Goal: Task Accomplishment & Management: Complete application form

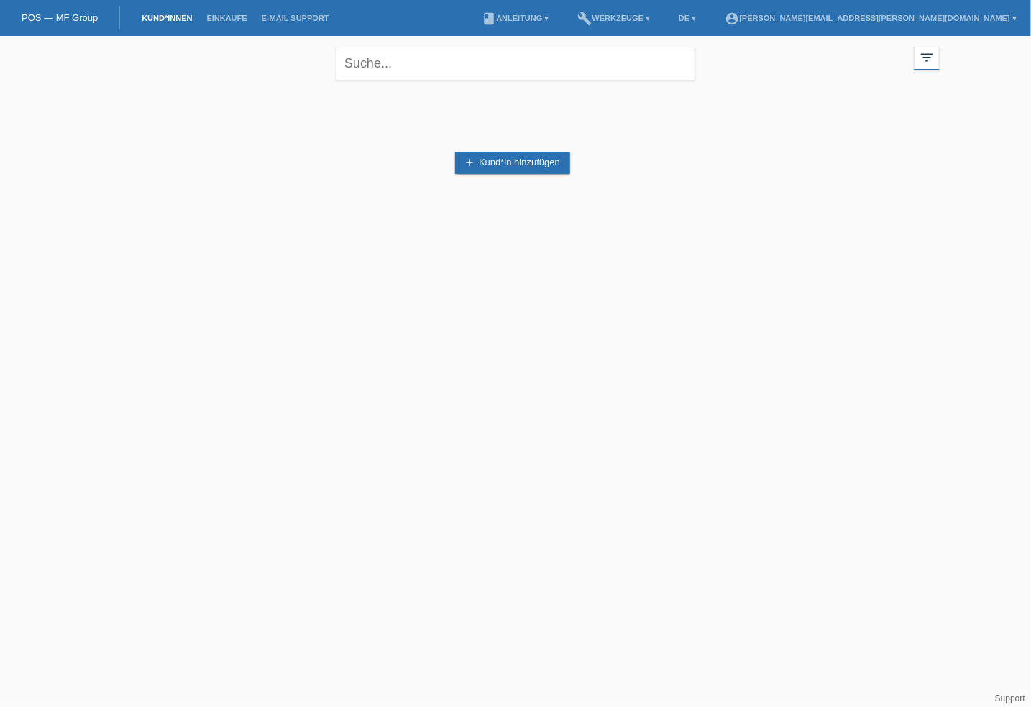
click at [178, 9] on li "Kund*innen" at bounding box center [166, 18] width 65 height 37
click at [179, 20] on link "Kund*innen" at bounding box center [166, 18] width 65 height 9
click at [222, 14] on link "Einkäufe" at bounding box center [226, 18] width 55 height 9
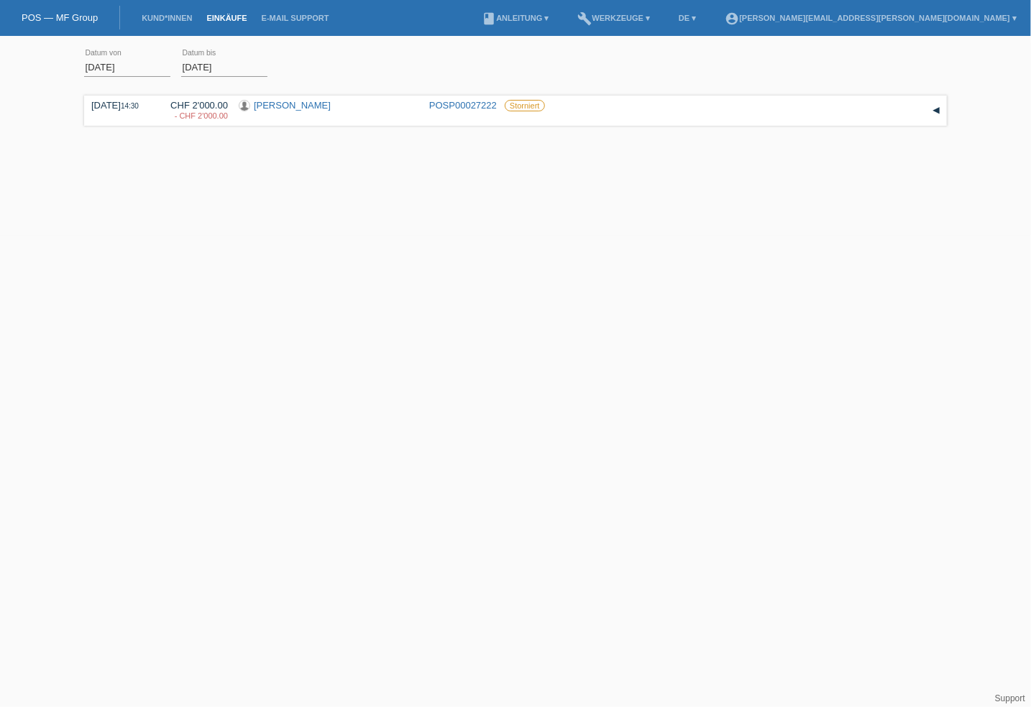
click at [979, 12] on li "account_circle patrick.saladin@arosatempus.ch ▾" at bounding box center [871, 18] width 306 height 37
click at [981, 19] on link "account_circle patrick.saladin@arosatempus.ch ▾" at bounding box center [871, 18] width 306 height 9
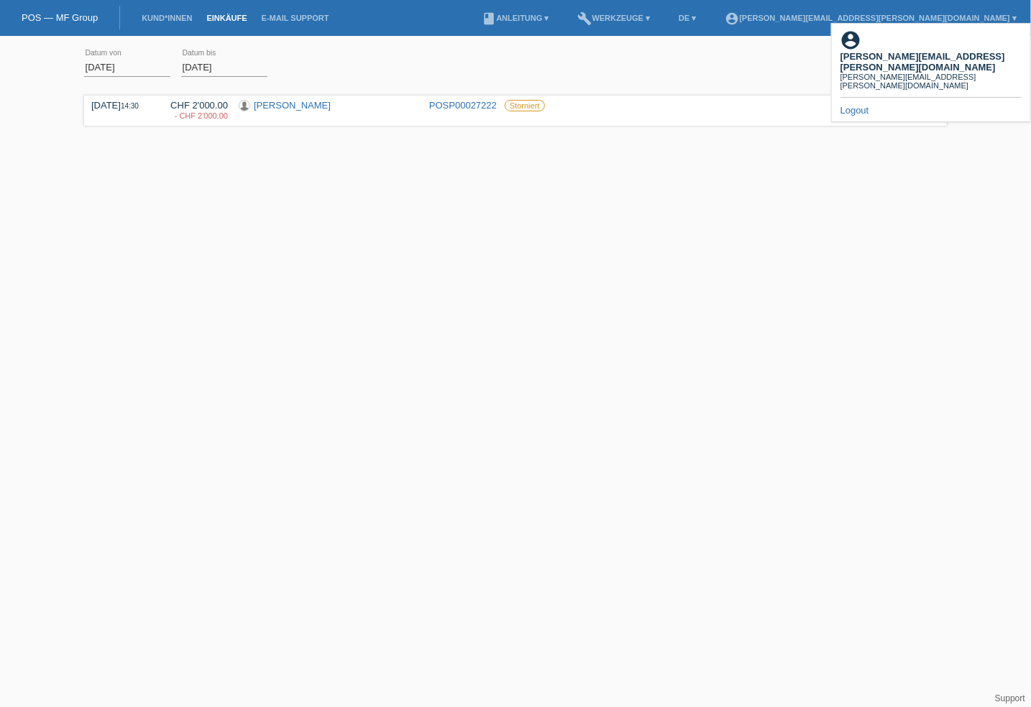
click at [605, 177] on div "08.09.2025 14:30 CHF 2'000.00 - CHF 2'000.00 Edon Plakiqi" at bounding box center [515, 164] width 863 height 144
click at [72, 14] on link "POS — MF Group" at bounding box center [60, 17] width 76 height 11
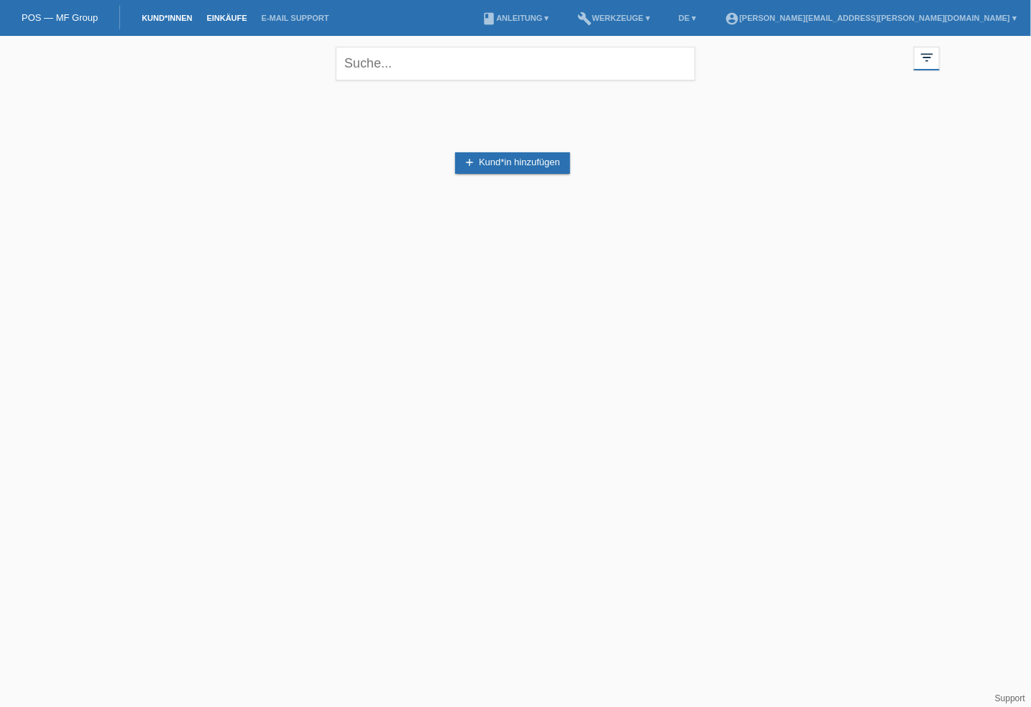
click at [223, 19] on link "Einkäufe" at bounding box center [226, 18] width 55 height 9
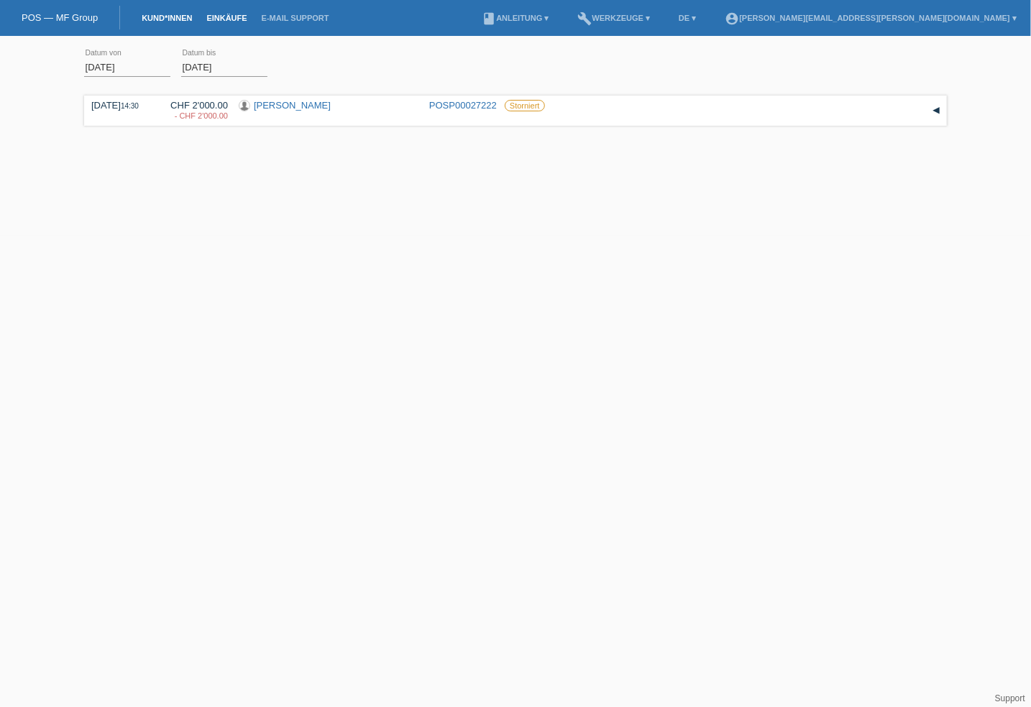
click at [151, 19] on link "Kund*innen" at bounding box center [166, 18] width 65 height 9
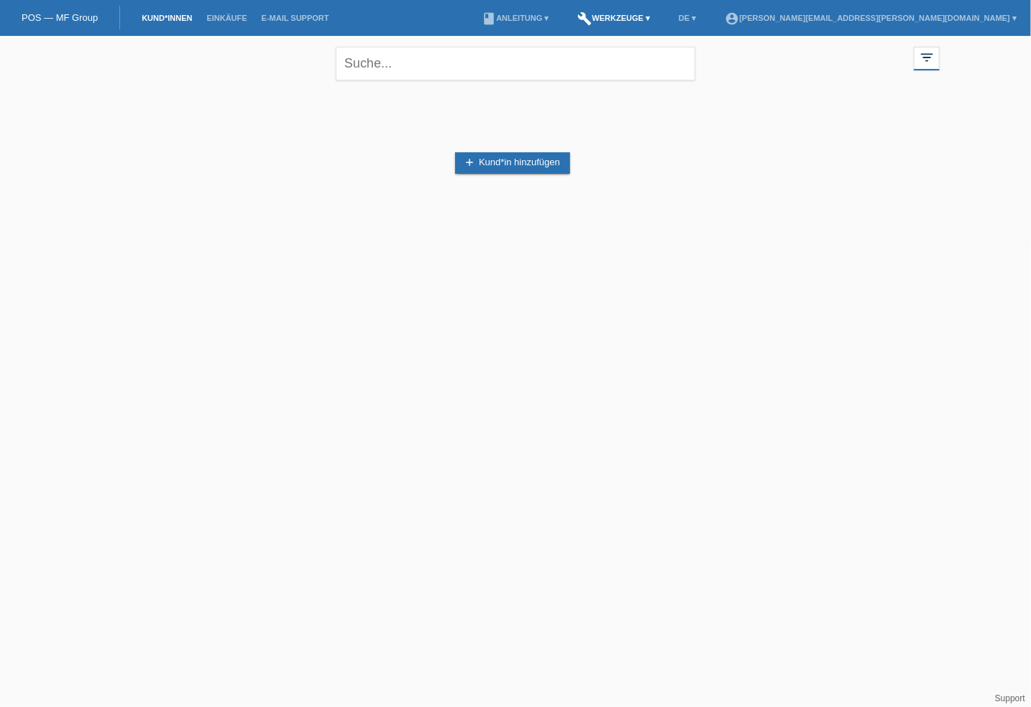
click at [658, 19] on link "build Werkzeuge ▾" at bounding box center [614, 18] width 87 height 9
click at [710, 54] on span "Raten-Kalkulator" at bounding box center [724, 55] width 74 height 17
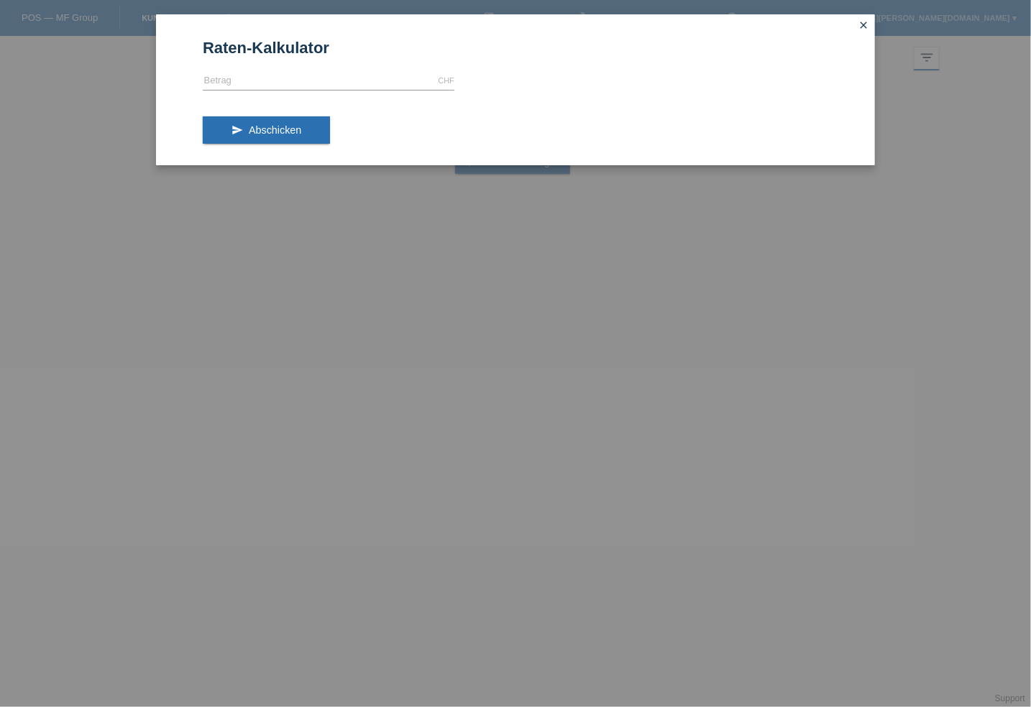
click at [863, 25] on icon "close" at bounding box center [864, 25] width 12 height 12
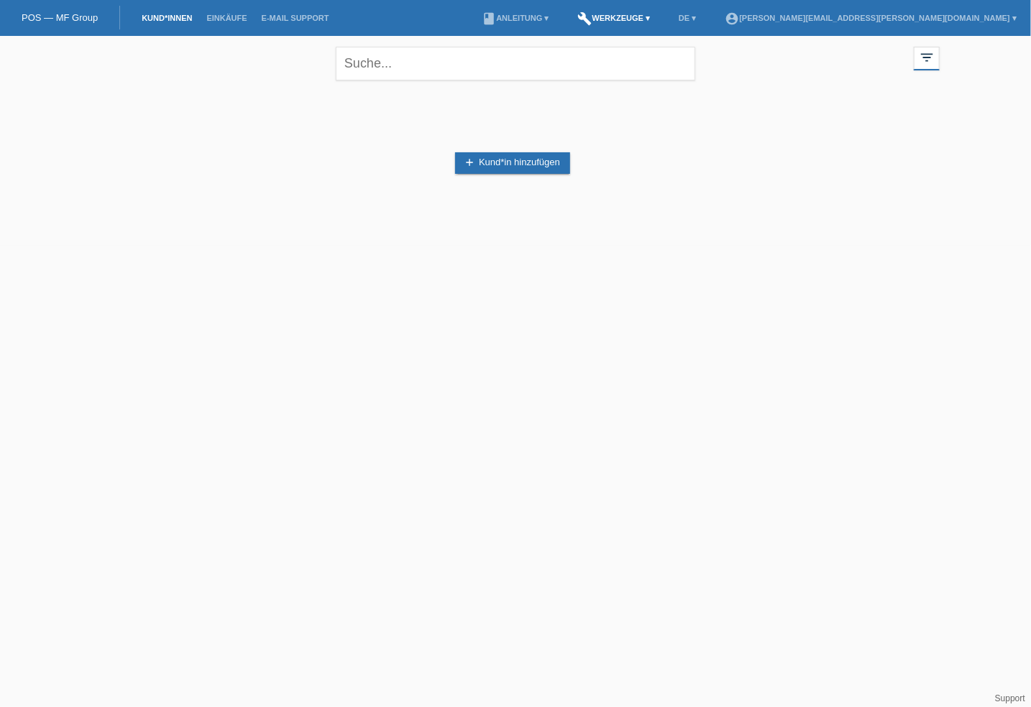
click at [658, 18] on link "build Werkzeuge ▾" at bounding box center [614, 18] width 87 height 9
click at [684, 75] on div "settings Einstellungen" at bounding box center [715, 77] width 98 height 21
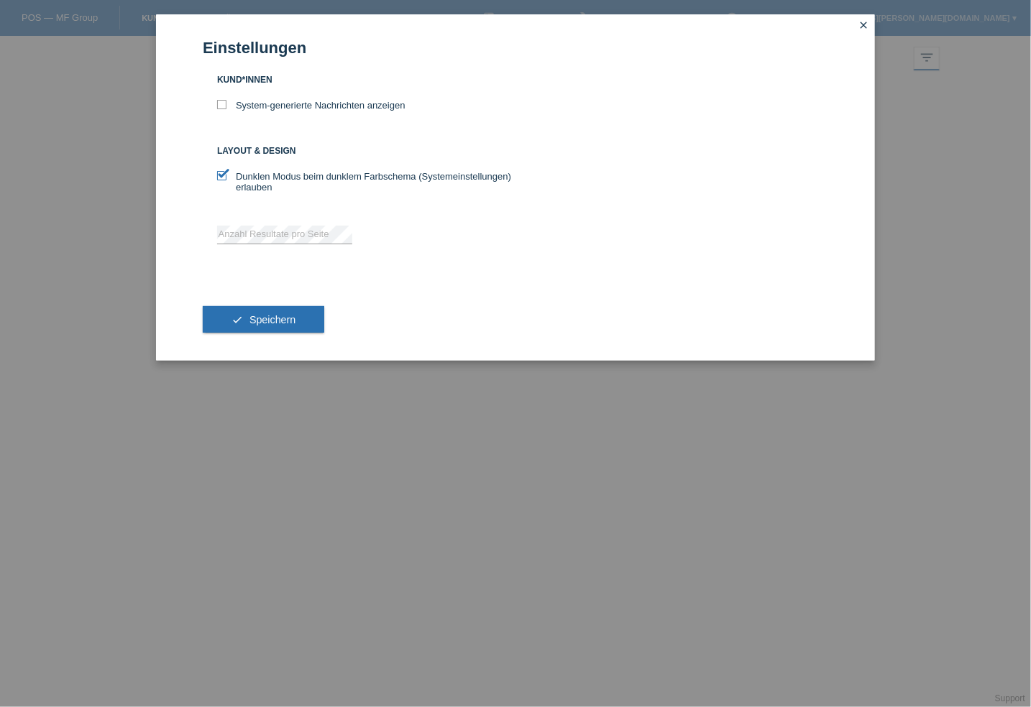
click at [860, 23] on icon "close" at bounding box center [864, 25] width 12 height 12
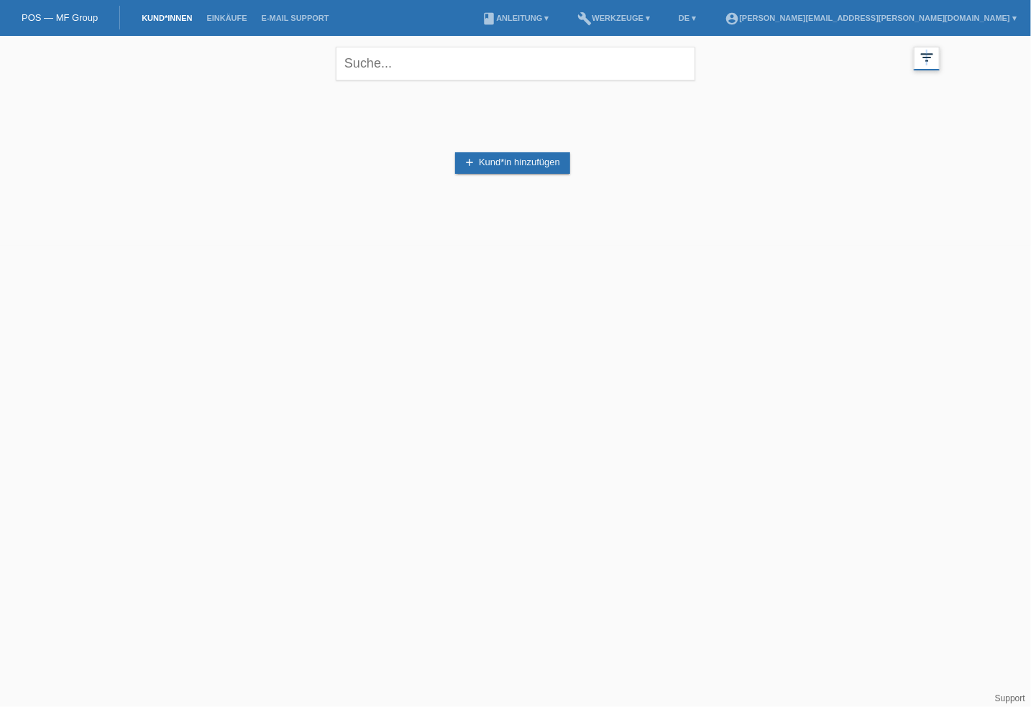
click at [927, 60] on icon "filter_list" at bounding box center [927, 58] width 16 height 16
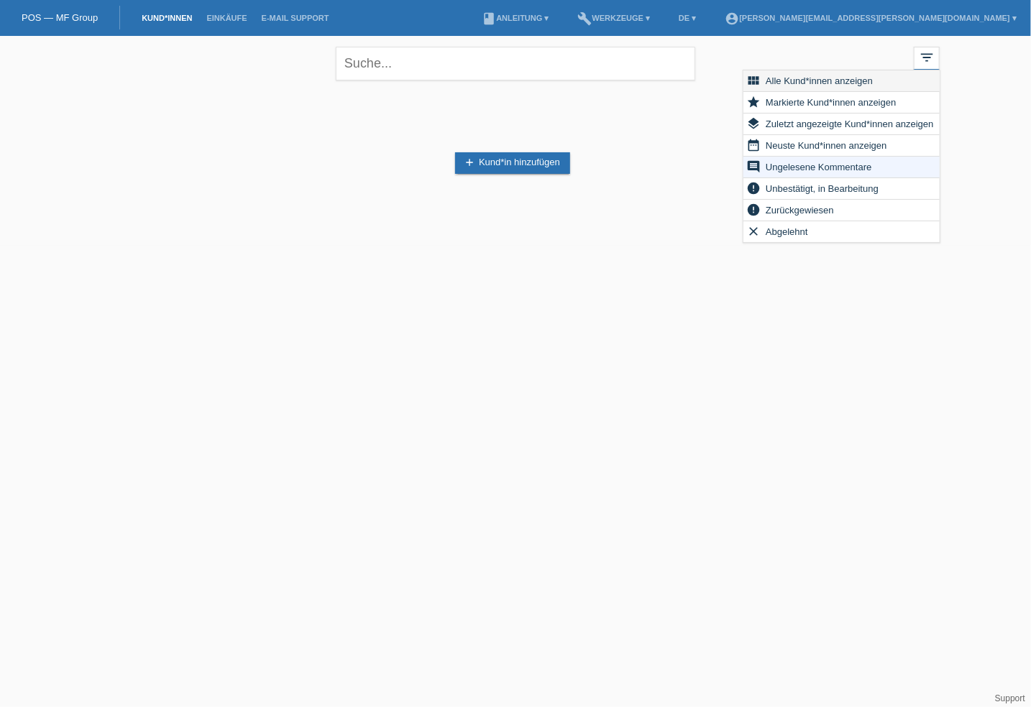
click at [840, 76] on span "Alle Kund*innen anzeigen" at bounding box center [819, 80] width 111 height 17
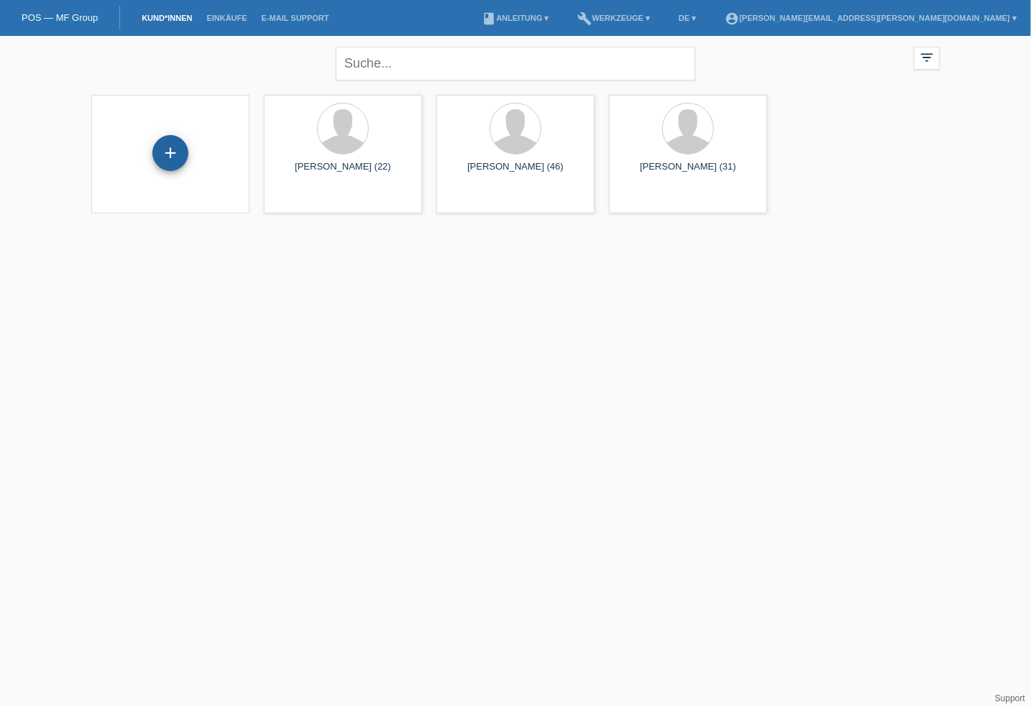
click at [161, 155] on div "+" at bounding box center [170, 153] width 36 height 36
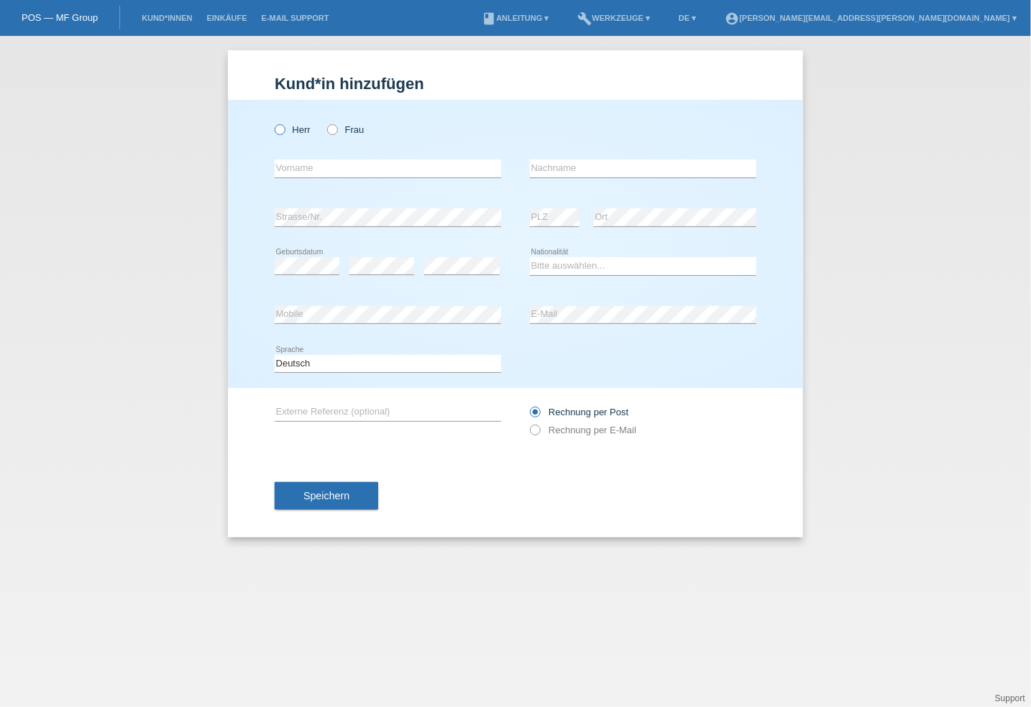
click at [272, 122] on icon at bounding box center [272, 122] width 0 height 0
click at [279, 126] on input "Herr" at bounding box center [279, 128] width 9 height 9
radio input "true"
click at [313, 170] on input "text" at bounding box center [388, 169] width 226 height 18
type input "Martin"
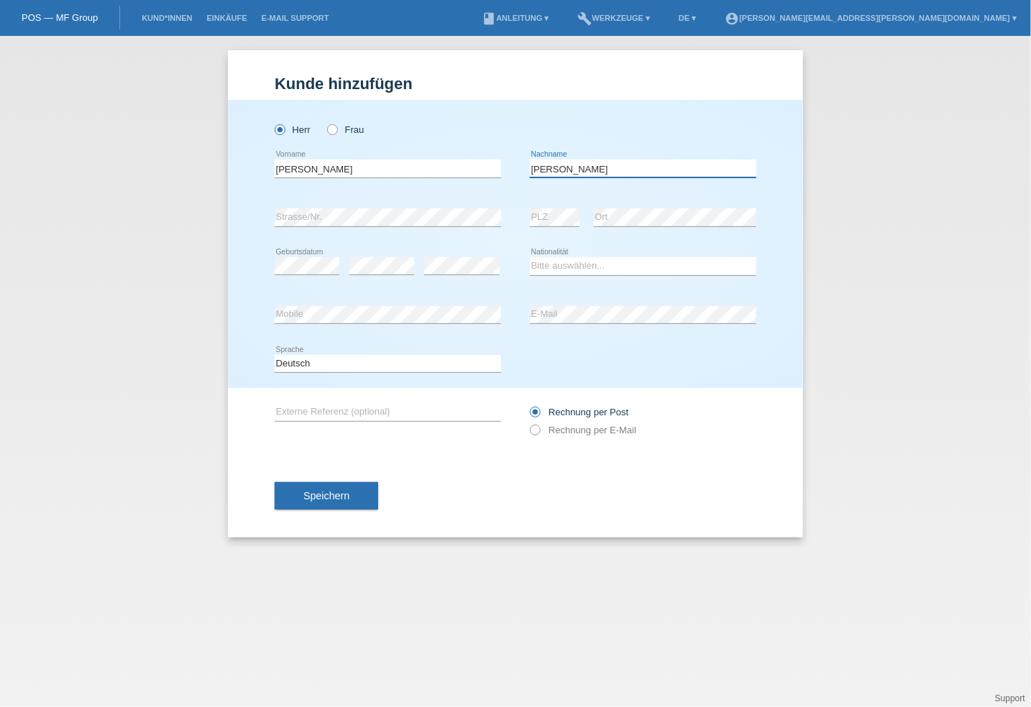
type input "[PERSON_NAME]"
click at [329, 170] on input "Martin" at bounding box center [388, 169] width 226 height 18
type input "[PERSON_NAME]"
click at [577, 263] on select "Bitte auswählen... Schweiz Deutschland Liechtenstein Österreich ------------ Af…" at bounding box center [643, 265] width 226 height 17
select select "CH"
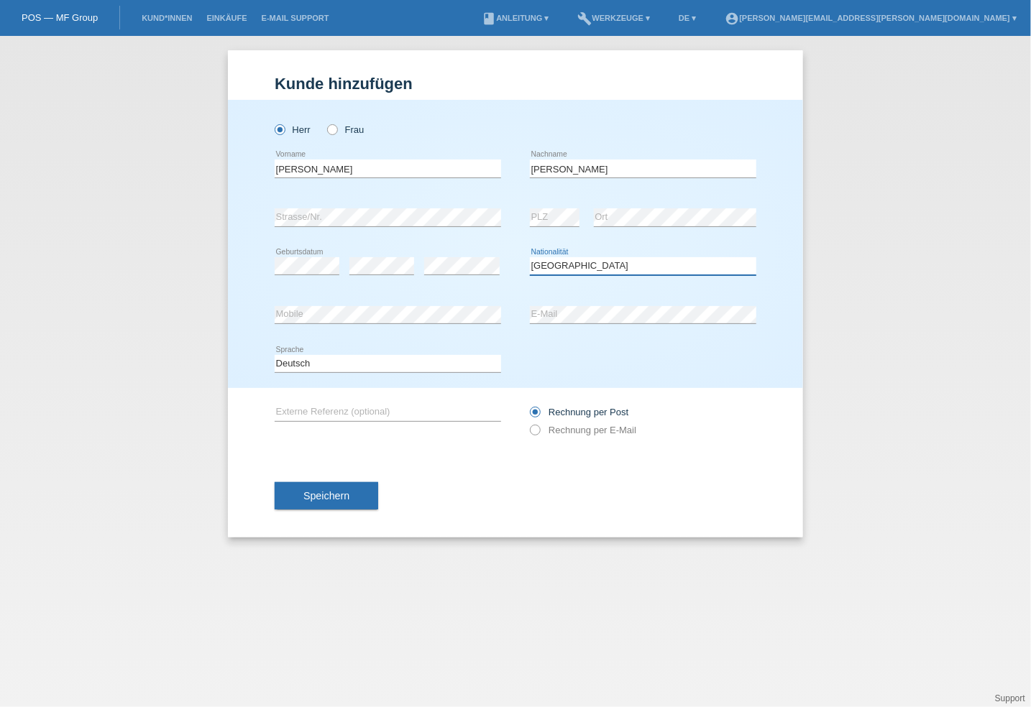
click at [530, 257] on select "Bitte auswählen... Schweiz Deutschland Liechtenstein Österreich ------------ Af…" at bounding box center [643, 265] width 226 height 17
click at [606, 347] on div "Deutsch Français Italiano English error Sprache" at bounding box center [516, 364] width 482 height 49
click at [443, 457] on div "Speichern" at bounding box center [516, 495] width 482 height 83
click at [333, 491] on span "Speichern" at bounding box center [326, 496] width 46 height 12
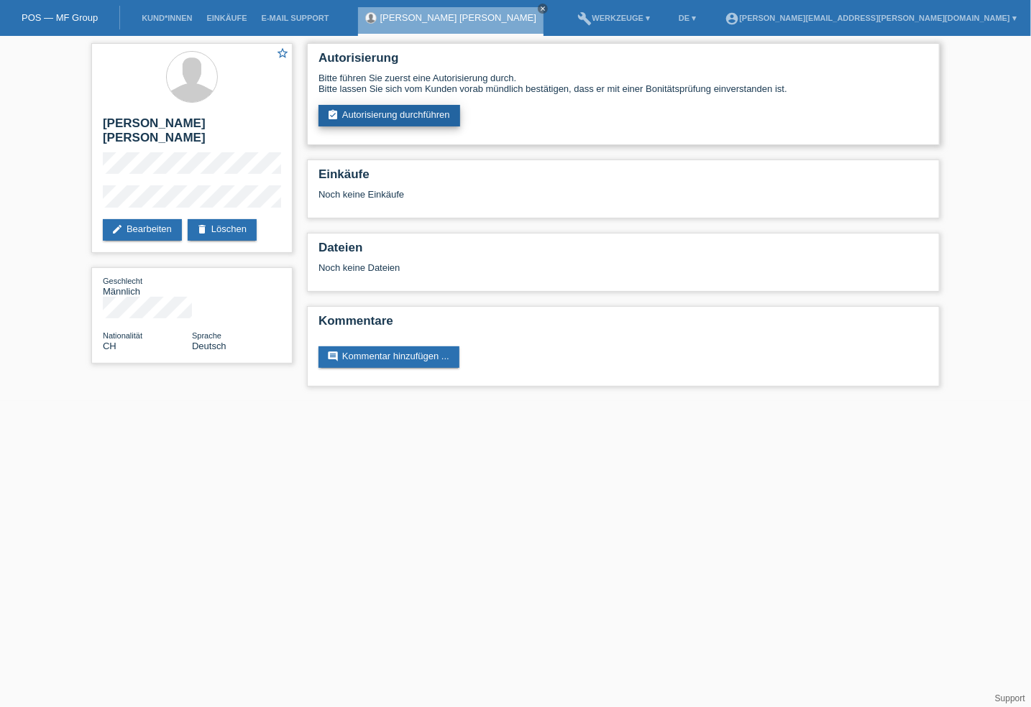
click at [365, 112] on link "assignment_turned_in Autorisierung durchführen" at bounding box center [390, 116] width 142 height 22
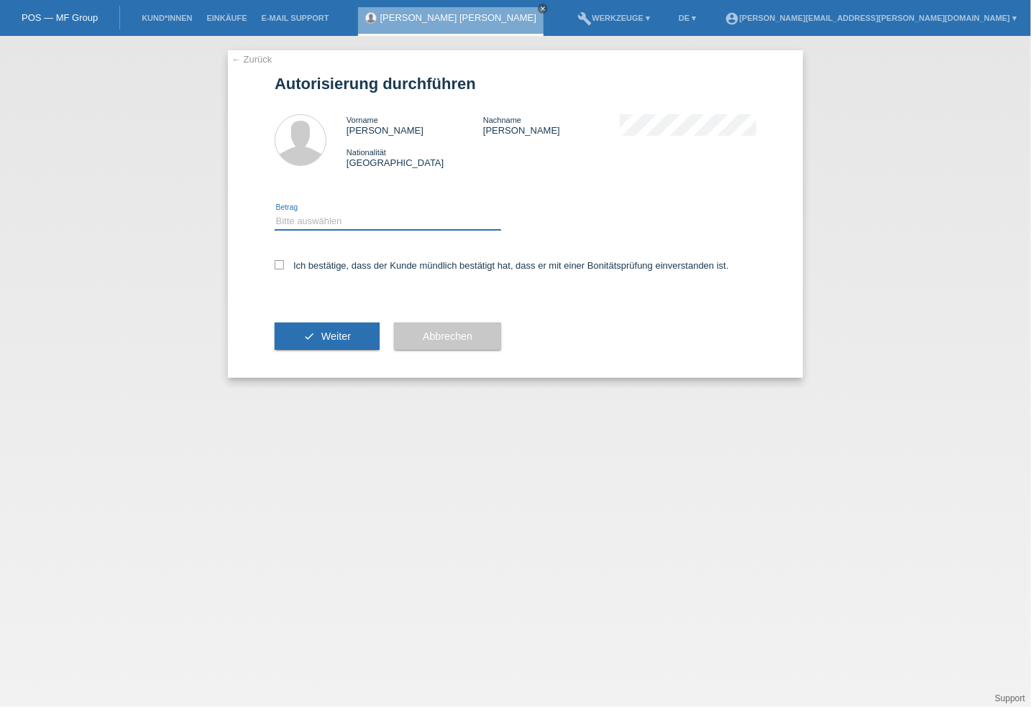
click at [370, 221] on select "Bitte auswählen CHF 1.00 - CHF 499.00 CHF 500.00 - CHF 1'999.00 CHF 2'000.00 - …" at bounding box center [388, 221] width 226 height 17
select select "3"
click at [275, 213] on select "Bitte auswählen CHF 1.00 - CHF 499.00 CHF 500.00 - CHF 1'999.00 CHF 2'000.00 - …" at bounding box center [388, 221] width 226 height 17
click at [280, 264] on icon at bounding box center [279, 264] width 9 height 9
click at [280, 264] on input "Ich bestätige, dass der Kunde mündlich bestätigt hat, dass er mit einer Bonität…" at bounding box center [279, 264] width 9 height 9
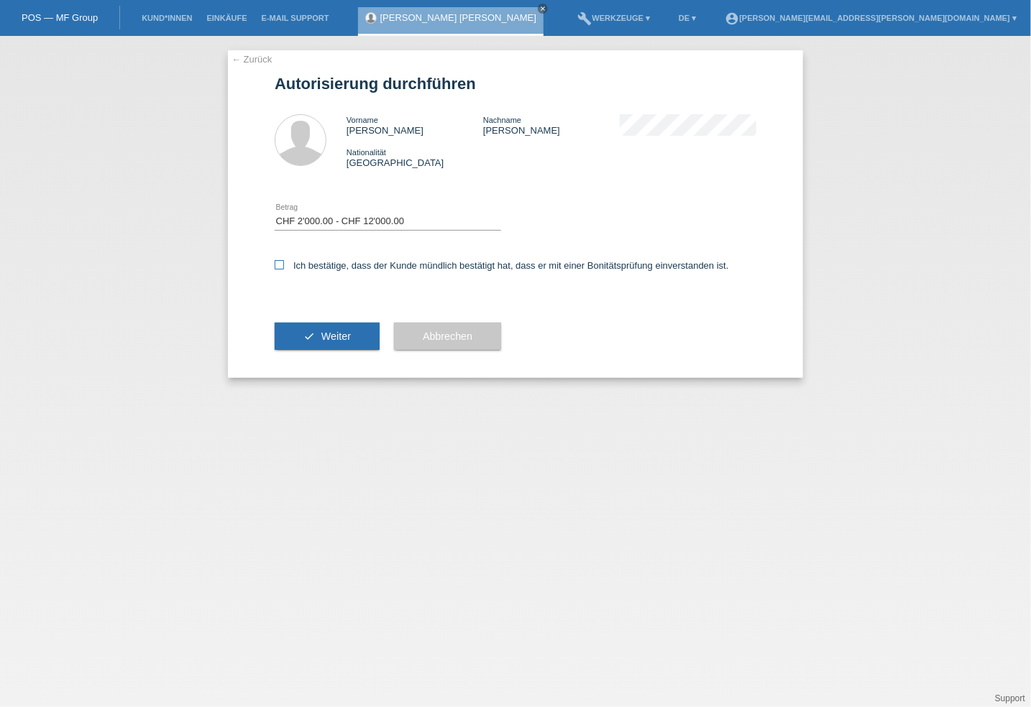
checkbox input "true"
click at [322, 342] on span "Weiter" at bounding box center [335, 337] width 29 height 12
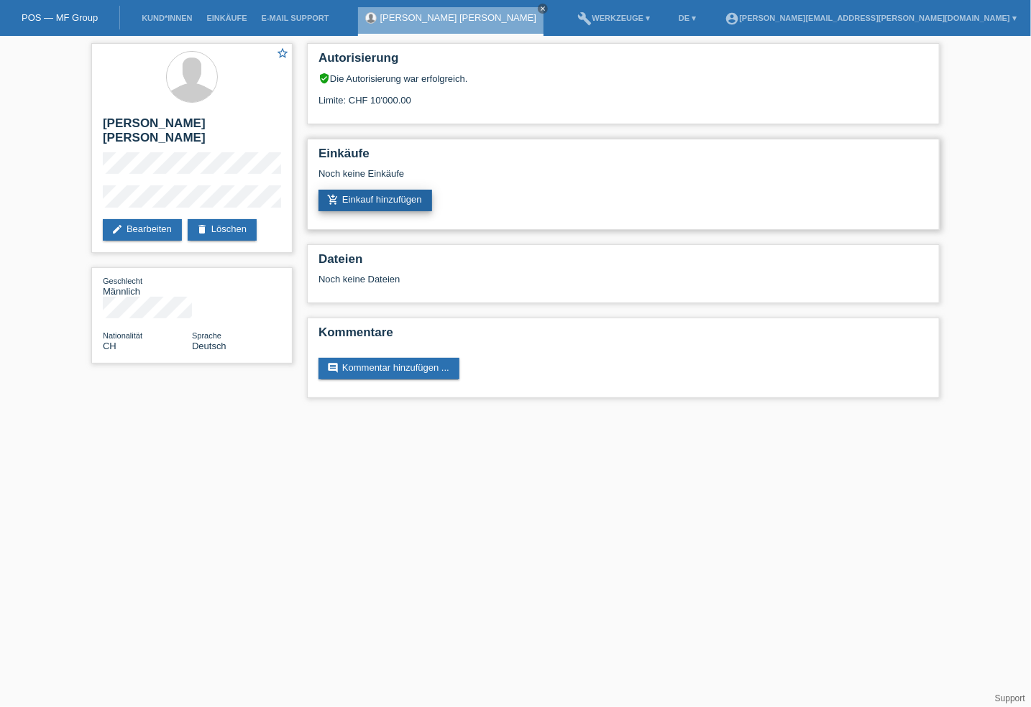
click at [379, 201] on link "add_shopping_cart Einkauf hinzufügen" at bounding box center [376, 201] width 114 height 22
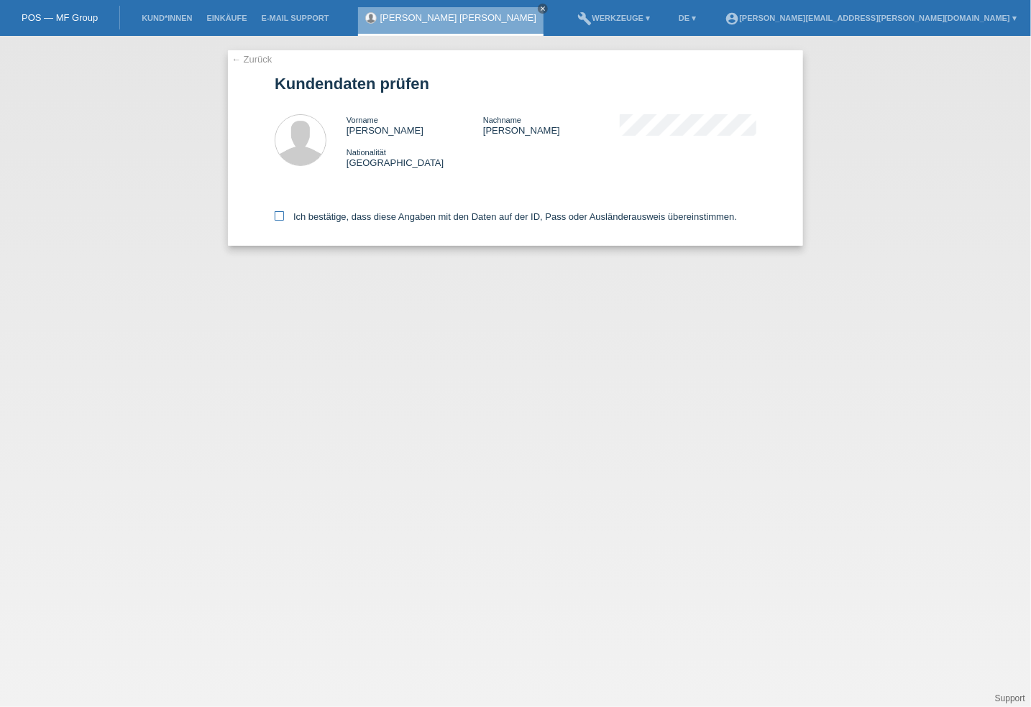
click at [277, 215] on icon at bounding box center [279, 215] width 9 height 9
click at [277, 215] on input "Ich bestätige, dass diese Angaben mit den Daten auf der ID, Pass oder Ausländer…" at bounding box center [279, 215] width 9 height 9
checkbox input "true"
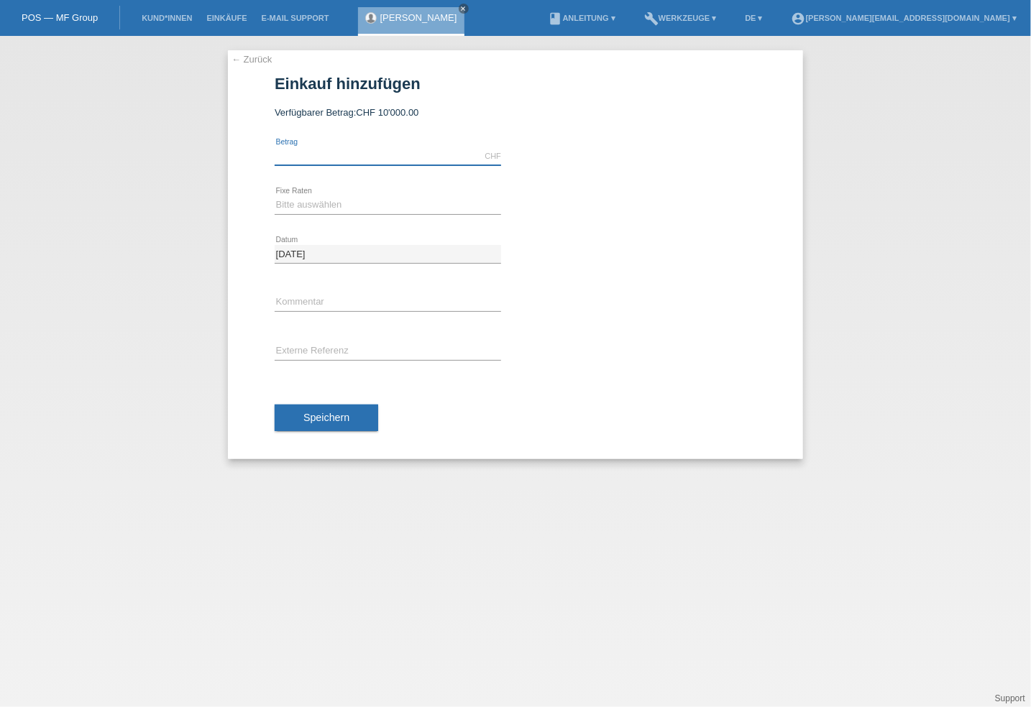
click at [360, 157] on input "text" at bounding box center [388, 156] width 226 height 18
click at [337, 204] on select "Bitte auswählen 6 Raten 12 Raten 18 Raten 24 Raten 36 Raten 48 Raten" at bounding box center [388, 204] width 226 height 17
select select "620"
click at [275, 196] on select "Bitte auswählen 6 Raten 12 Raten 18 Raten 24 Raten 36 Raten 48 Raten" at bounding box center [388, 204] width 226 height 17
click at [320, 150] on input "text" at bounding box center [388, 156] width 226 height 18
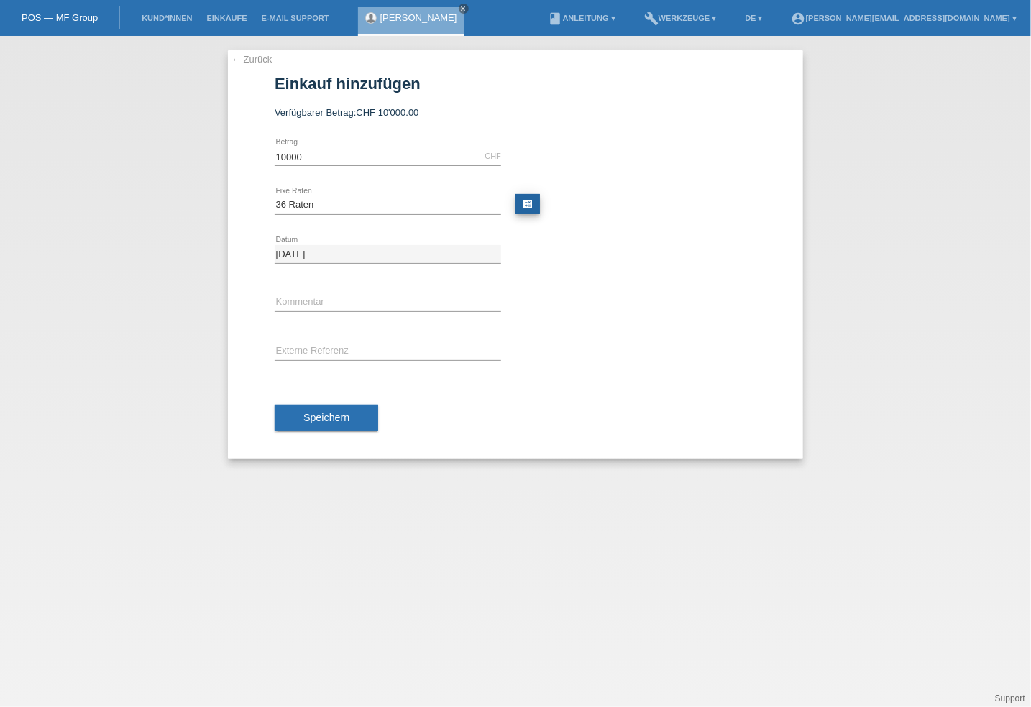
type input "10000.00"
click at [521, 203] on link "calculate" at bounding box center [528, 204] width 24 height 20
type input "10000.00"
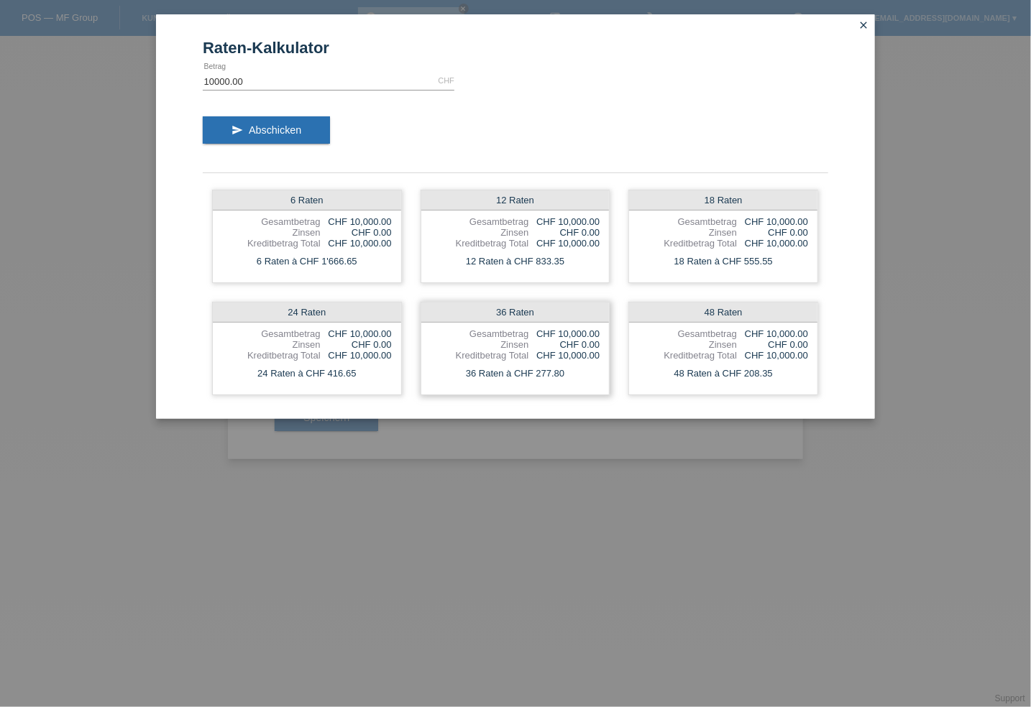
click at [530, 312] on div "36 Raten" at bounding box center [515, 313] width 188 height 20
click at [546, 365] on div "36 Raten à CHF 277.80" at bounding box center [515, 374] width 188 height 19
click at [492, 361] on div "36 Raten Gesamtbetrag CHF 10,000.00 Zinsen CHF 0.00 Kreditbetrag Total CHF 10,0…" at bounding box center [516, 348] width 190 height 93
click at [864, 20] on icon "close" at bounding box center [864, 25] width 12 height 12
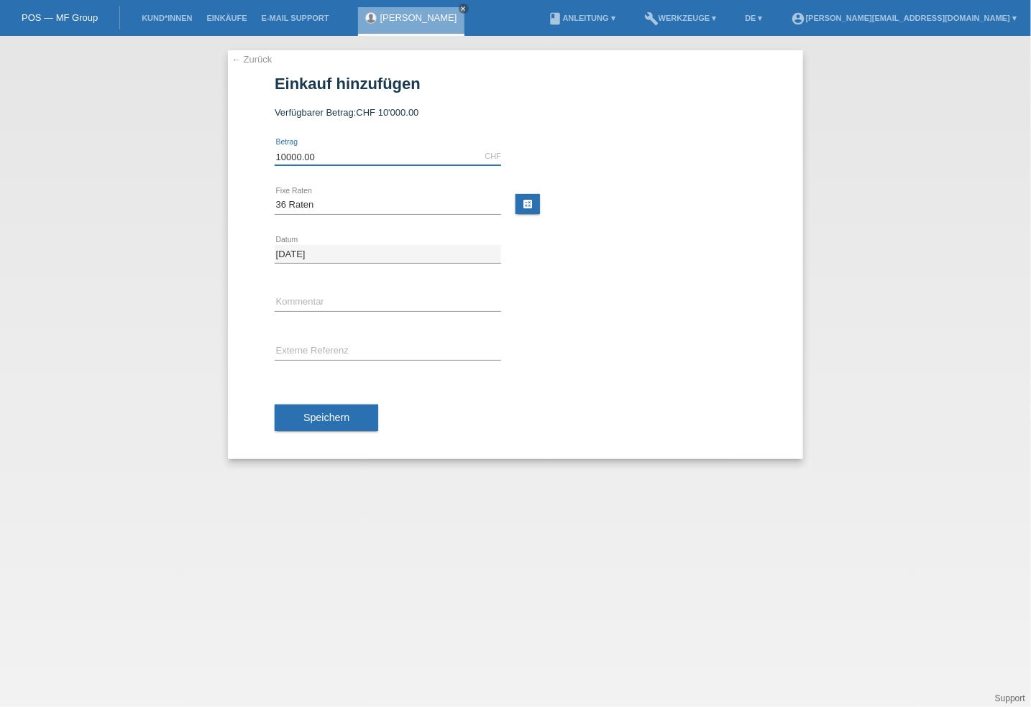
click at [347, 149] on input "10000.00" at bounding box center [388, 156] width 226 height 18
click at [349, 198] on select "Bitte auswählen 6 Raten 12 Raten 18 Raten 24 Raten 36 Raten 48 Raten" at bounding box center [388, 204] width 226 height 17
click at [275, 196] on select "Bitte auswählen 6 Raten 12 Raten 18 Raten 24 Raten 36 Raten 48 Raten" at bounding box center [388, 204] width 226 height 17
click at [302, 298] on input "text" at bounding box center [388, 303] width 226 height 18
type input "K"
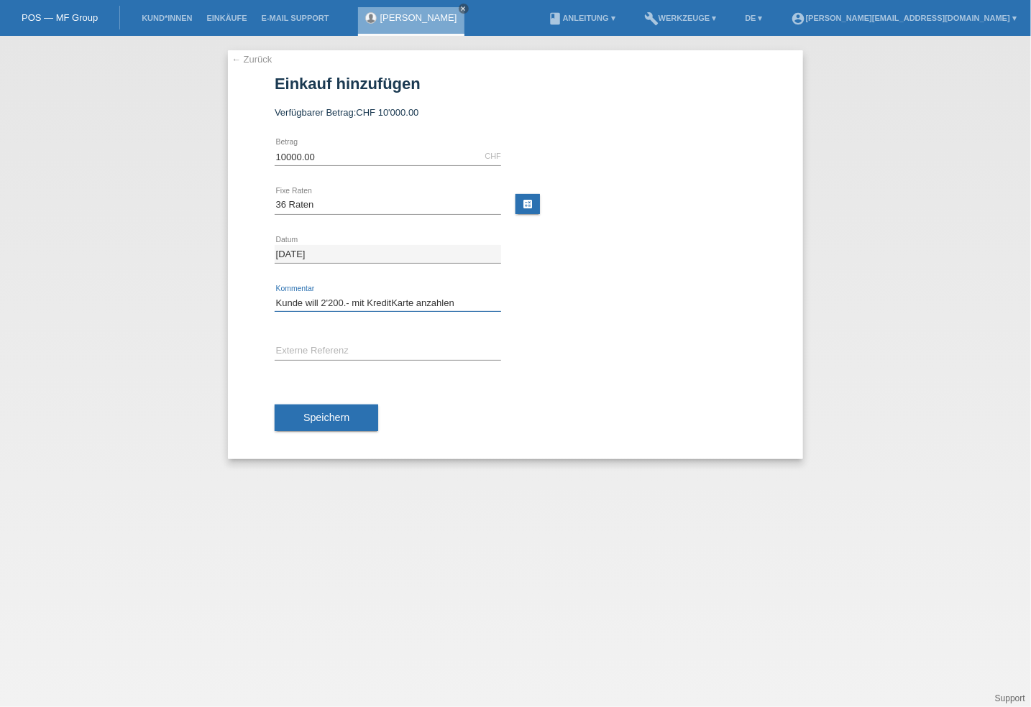
click at [276, 302] on input "Kunde will 2'200.- mit KreditKarte anzahlen" at bounding box center [388, 303] width 226 height 18
type input "Kunde will 2'200.- mit KreditKarte anzahlen"
click at [333, 345] on input "text" at bounding box center [388, 352] width 226 height 18
paste input "Constellation Globemaster 41 mm"
click at [436, 347] on input "Constellation Globemaster 41 mm" at bounding box center [388, 352] width 226 height 18
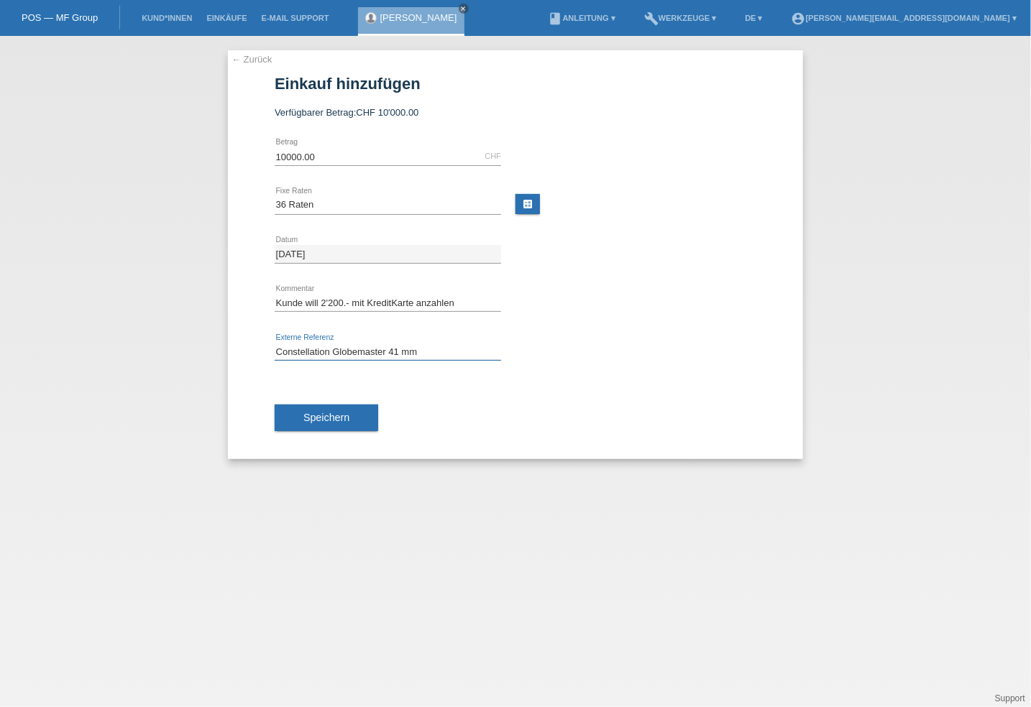
click at [437, 347] on input "Constellation Globemaster 41 mm" at bounding box center [388, 352] width 226 height 18
click at [422, 347] on input "Constellation Globemaster 41 mm" at bounding box center [388, 352] width 226 height 18
drag, startPoint x: 420, startPoint y: 354, endPoint x: 277, endPoint y: 351, distance: 143.1
click at [277, 351] on input "Constellation Globemaster 41 mm" at bounding box center [388, 352] width 226 height 18
paste input "130.23.41.22.06.001"
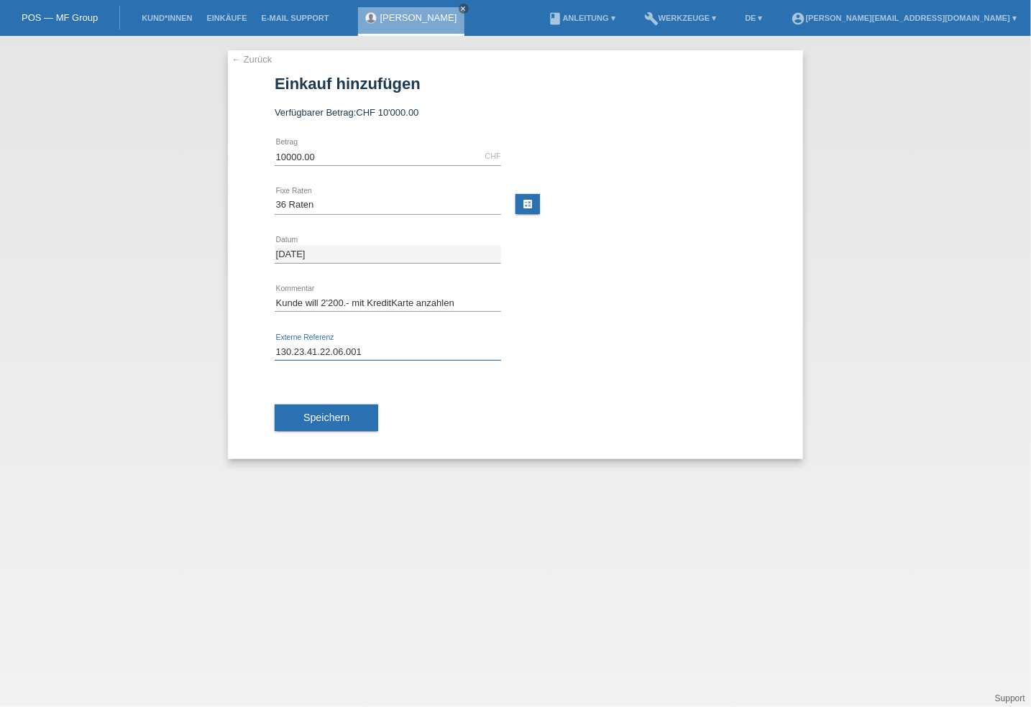
type input "130.23.41.22.06.001"
click at [277, 297] on input "Kunde will 2'200.- mit KreditKarte anzahlen" at bounding box center [388, 303] width 226 height 18
type input "Total 12'200.-, Kunde will 2'200.- mit KreditKarte anzahlen"
click at [341, 412] on span "Speichern" at bounding box center [326, 418] width 46 height 12
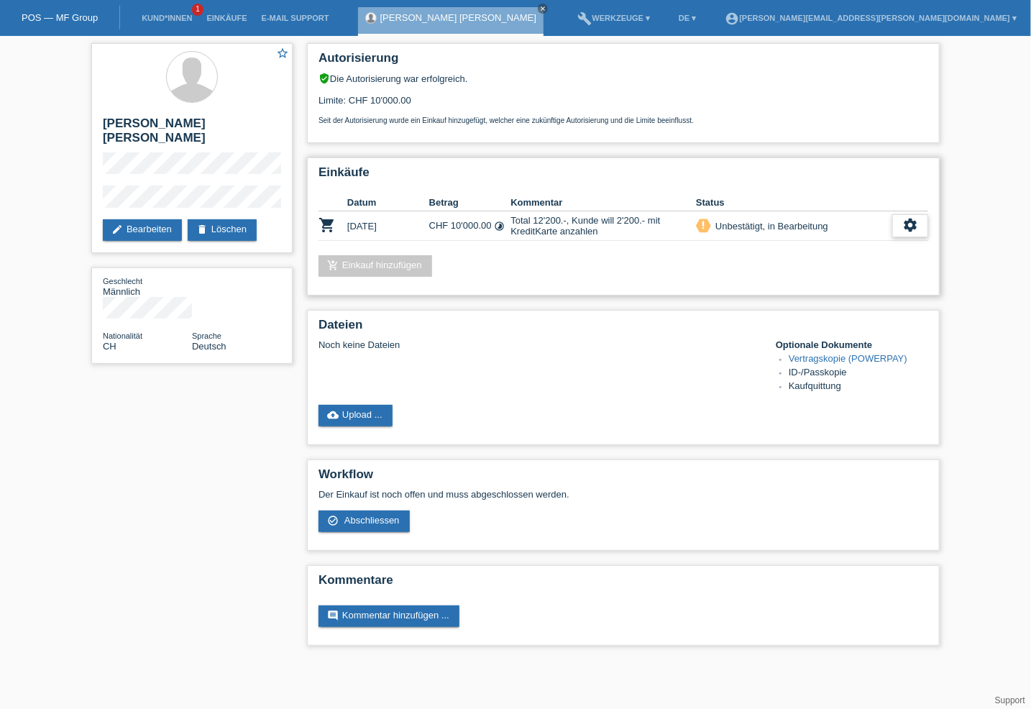
click at [915, 226] on icon "settings" at bounding box center [910, 225] width 16 height 16
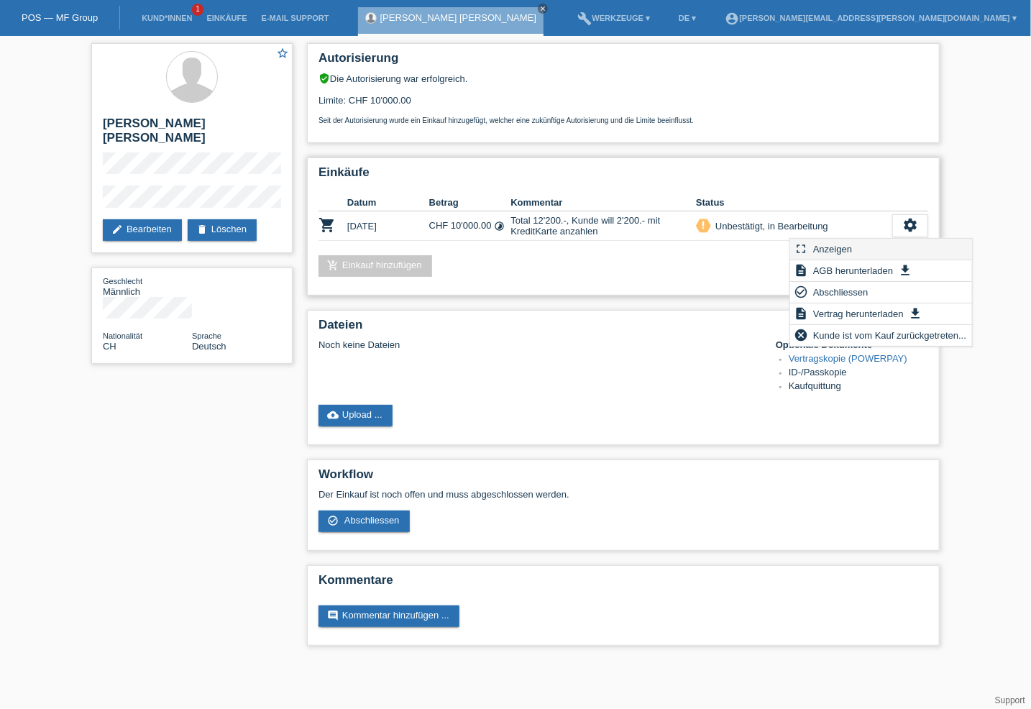
click at [840, 247] on span "Anzeigen" at bounding box center [832, 248] width 43 height 17
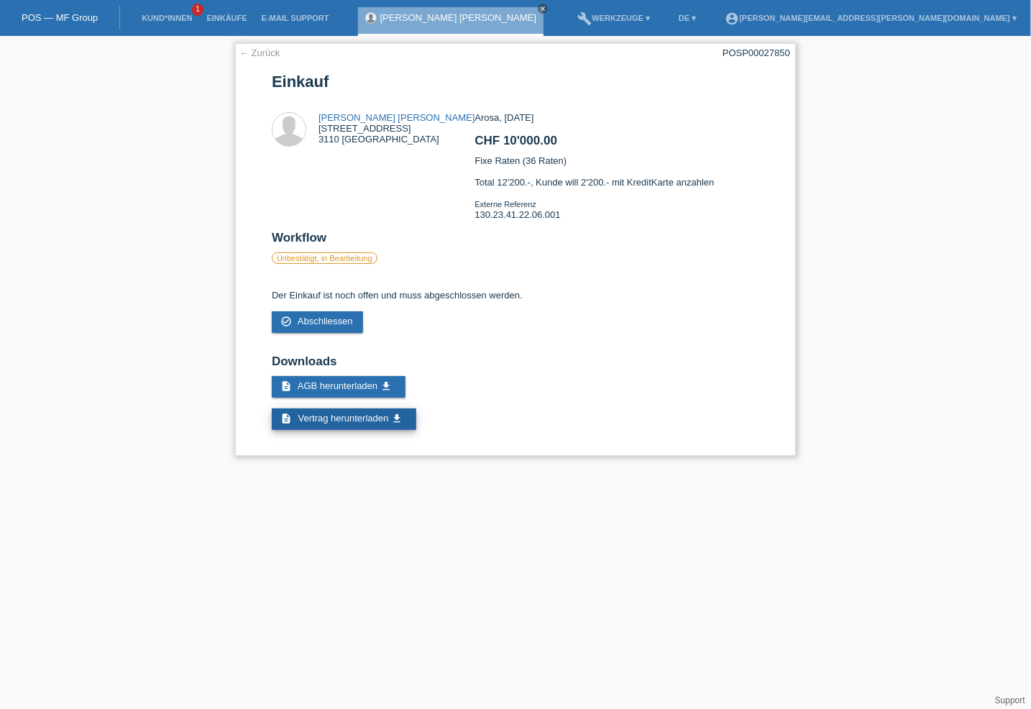
click at [395, 418] on icon "get_app" at bounding box center [397, 419] width 12 height 12
click at [399, 424] on icon "get_app" at bounding box center [397, 419] width 12 height 12
